Goal: Information Seeking & Learning: Check status

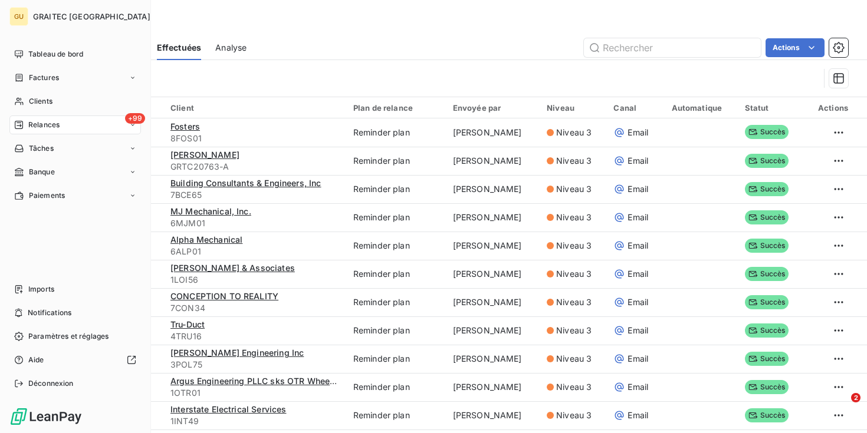
click at [45, 123] on span "Relances" at bounding box center [43, 125] width 31 height 11
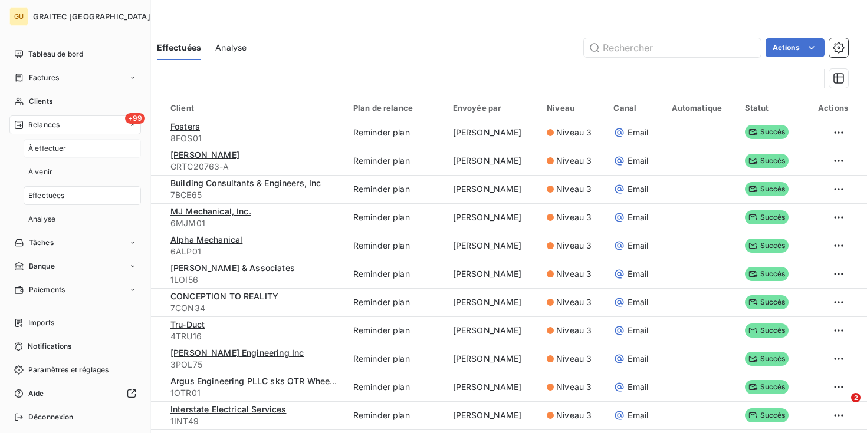
click at [45, 146] on span "À effectuer" at bounding box center [47, 148] width 38 height 11
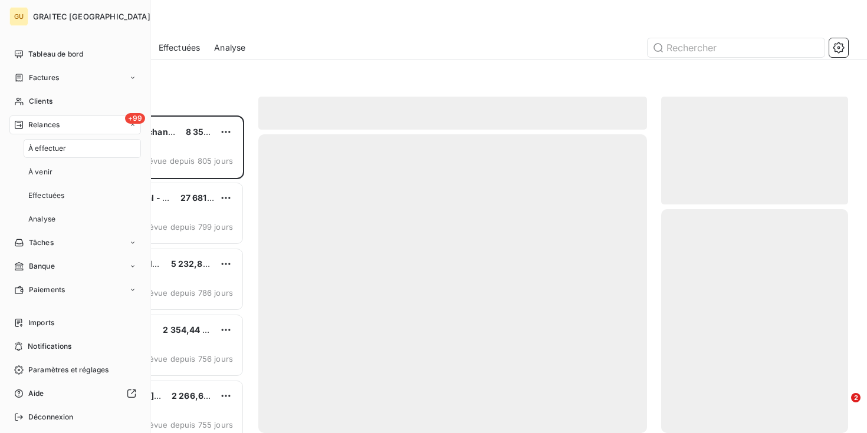
scroll to position [318, 187]
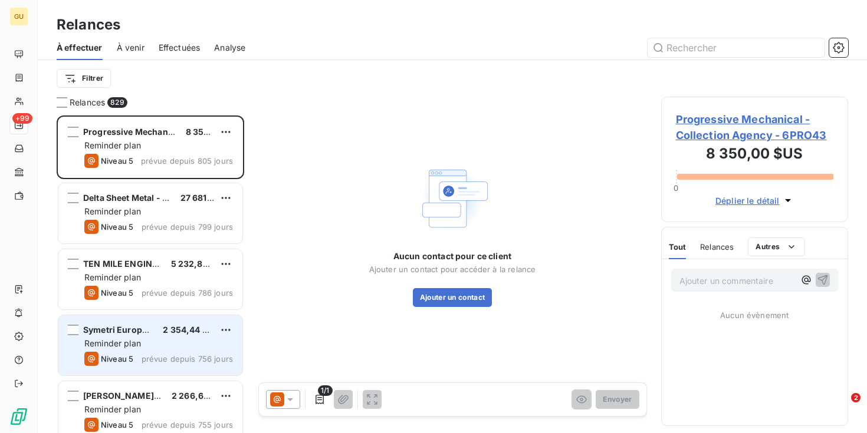
click at [127, 344] on span "Reminder plan" at bounding box center [112, 343] width 57 height 10
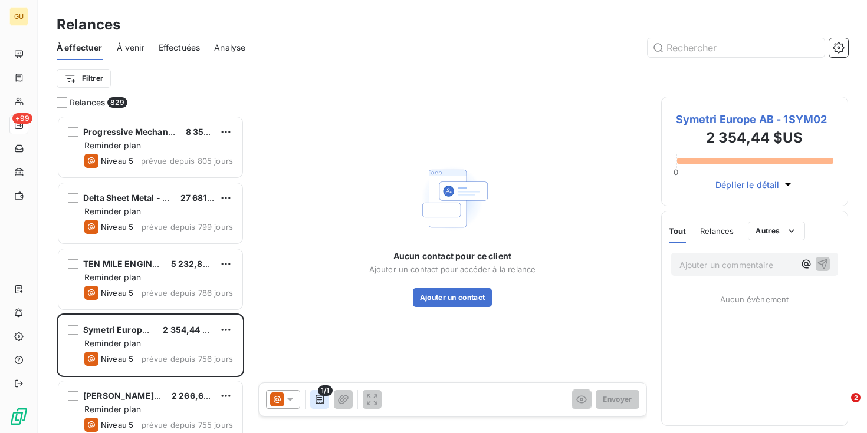
click at [317, 400] on icon "button" at bounding box center [320, 400] width 12 height 12
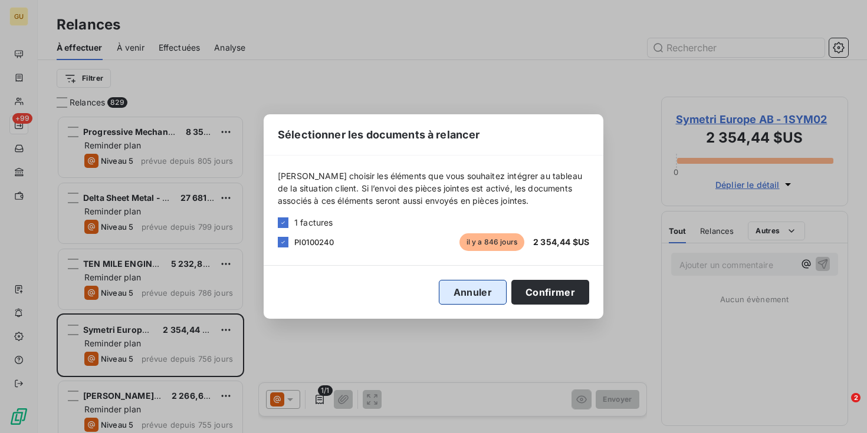
click at [478, 296] on button "Annuler" at bounding box center [473, 292] width 68 height 25
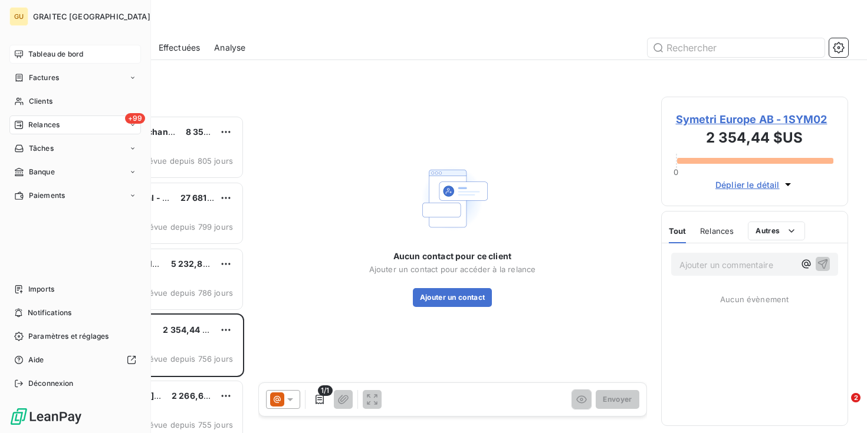
click at [39, 51] on span "Tableau de bord" at bounding box center [55, 54] width 55 height 11
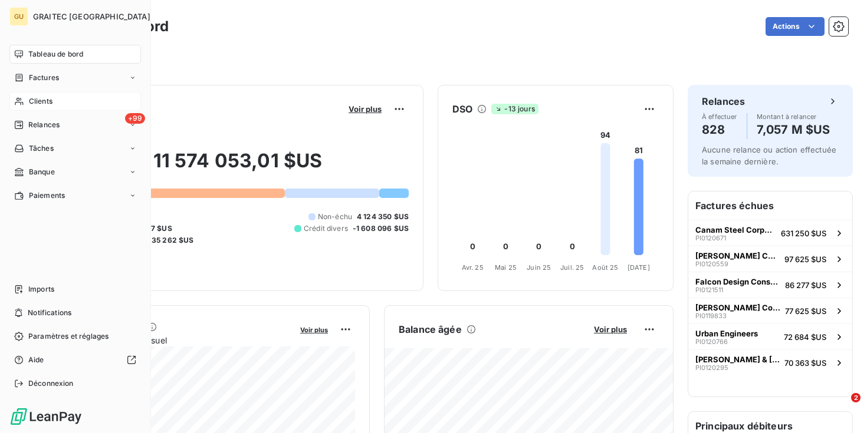
click at [38, 105] on span "Clients" at bounding box center [41, 101] width 24 height 11
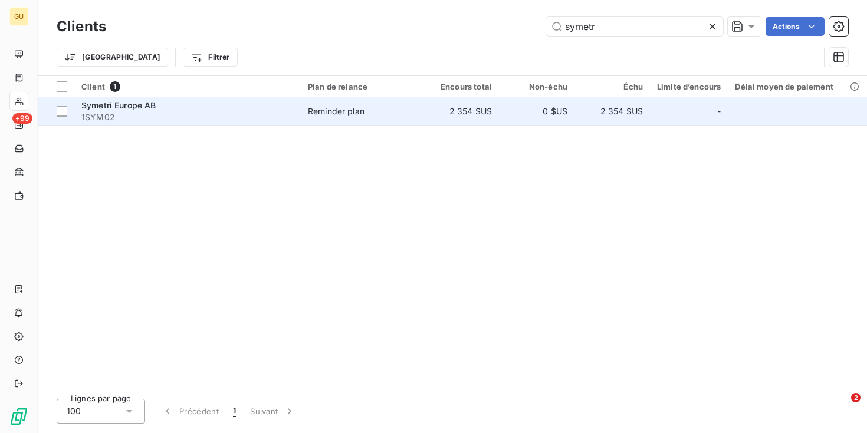
type input "symetr"
click at [140, 103] on span "Symetri Europe AB" at bounding box center [118, 105] width 75 height 10
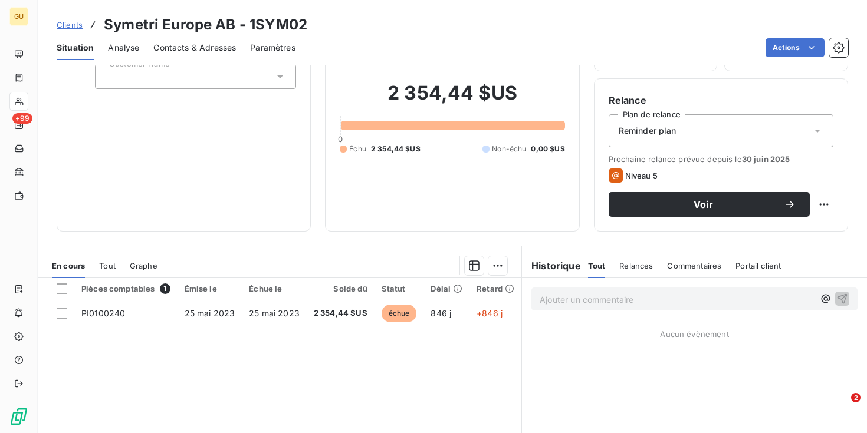
scroll to position [83, 0]
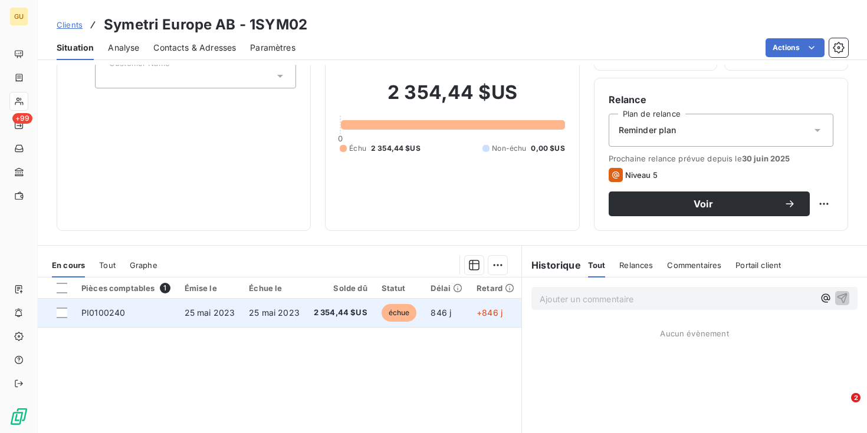
click at [373, 313] on td "2 354,44 $US" at bounding box center [341, 313] width 68 height 28
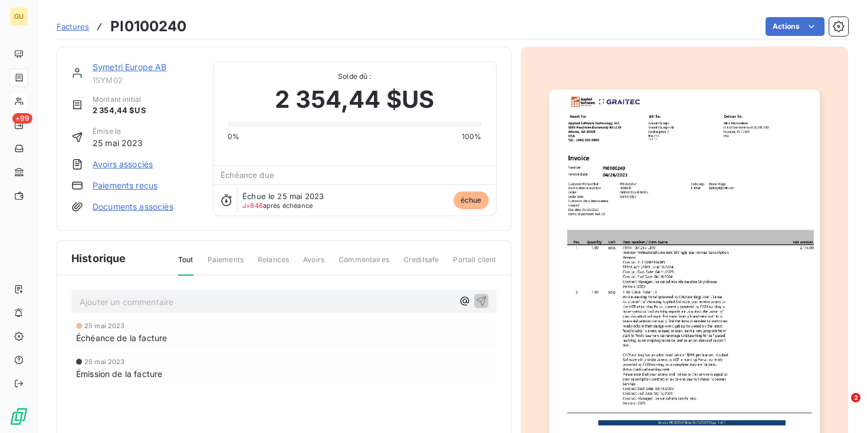
scroll to position [1, 0]
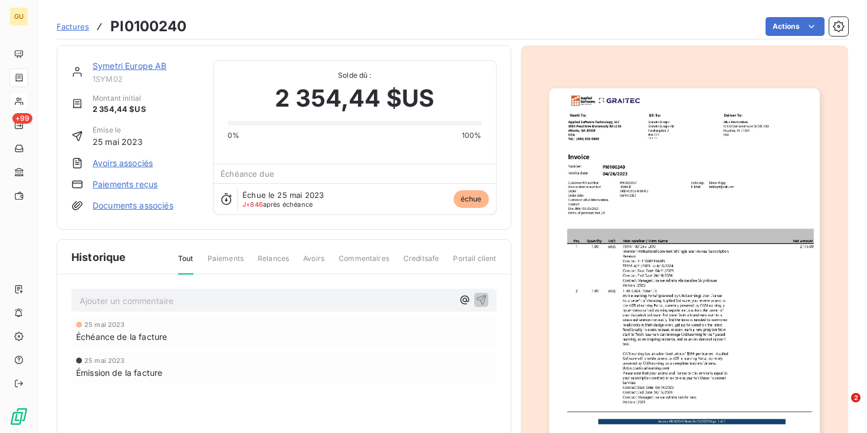
click at [676, 279] on img "button" at bounding box center [684, 279] width 271 height 382
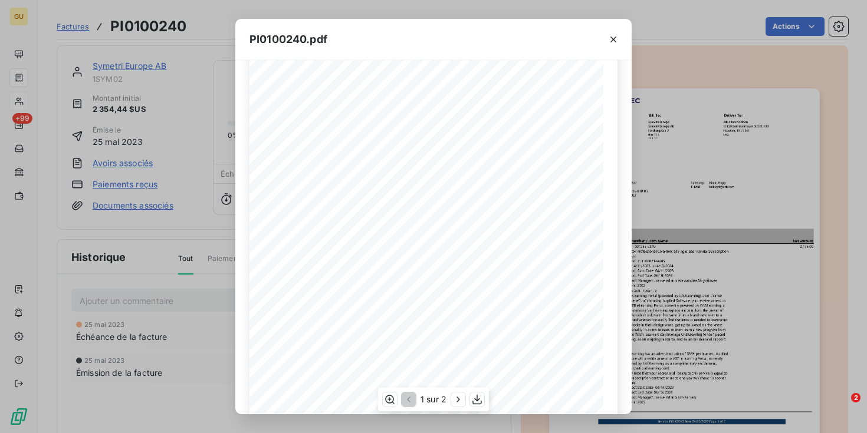
scroll to position [174, 0]
click at [455, 396] on icon "button" at bounding box center [458, 400] width 12 height 12
click at [614, 40] on icon "button" at bounding box center [613, 40] width 6 height 6
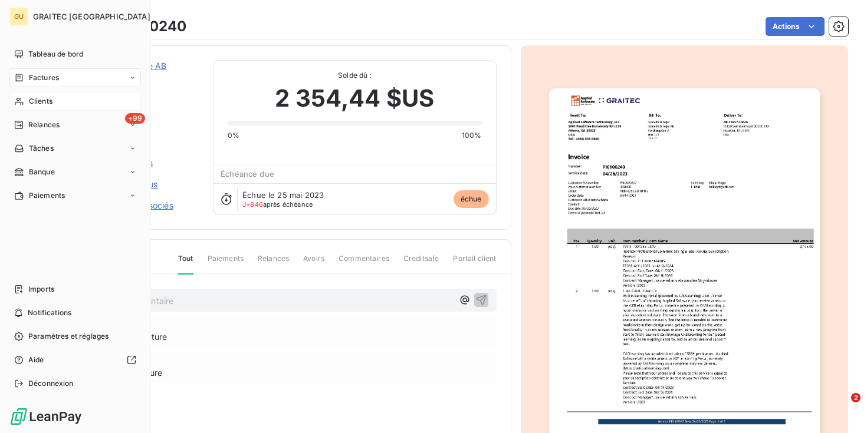
click at [46, 102] on span "Clients" at bounding box center [41, 101] width 24 height 11
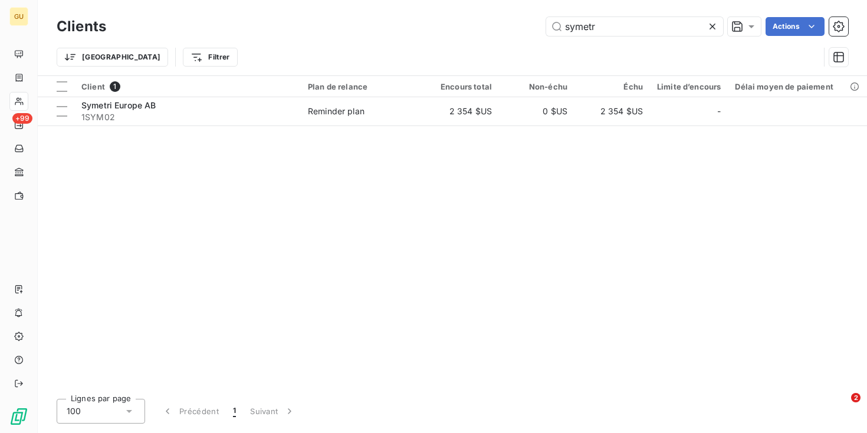
click at [712, 28] on icon at bounding box center [712, 27] width 12 height 12
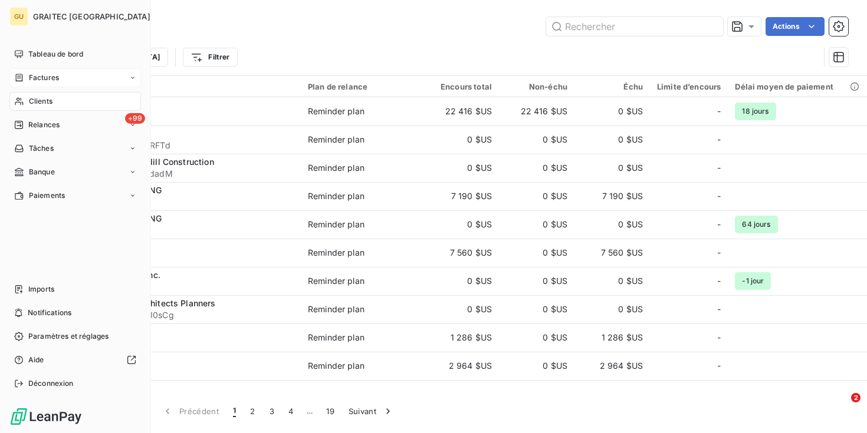
click at [57, 82] on span "Factures" at bounding box center [44, 78] width 30 height 11
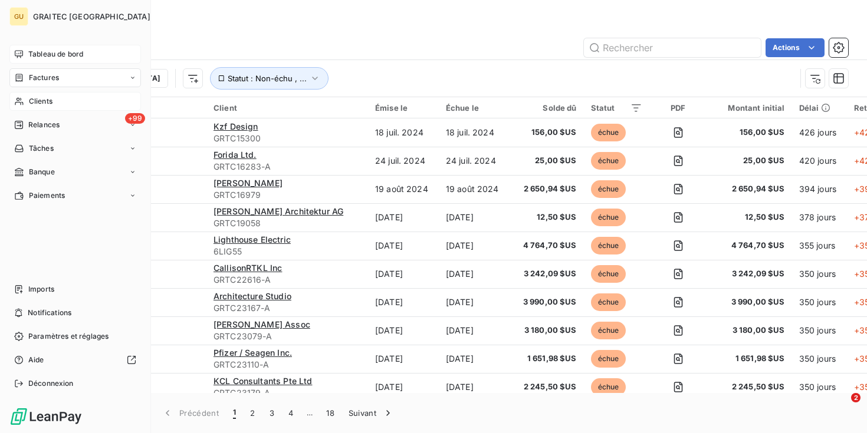
click at [58, 55] on span "Tableau de bord" at bounding box center [55, 54] width 55 height 11
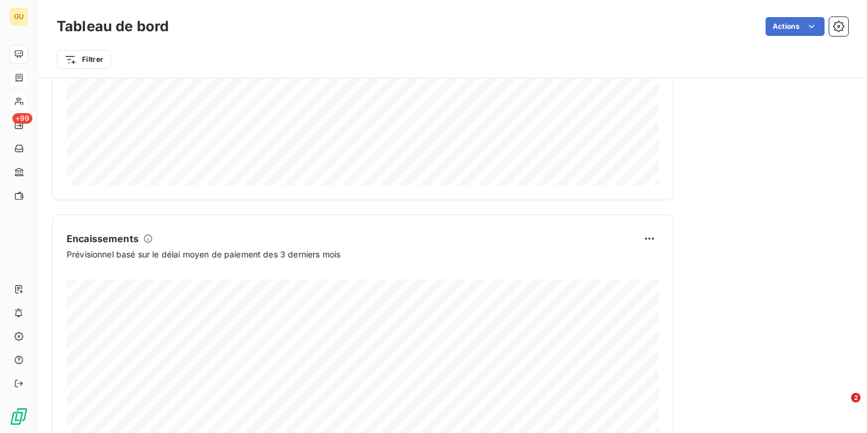
scroll to position [716, 0]
